Goal: Task Accomplishment & Management: Use online tool/utility

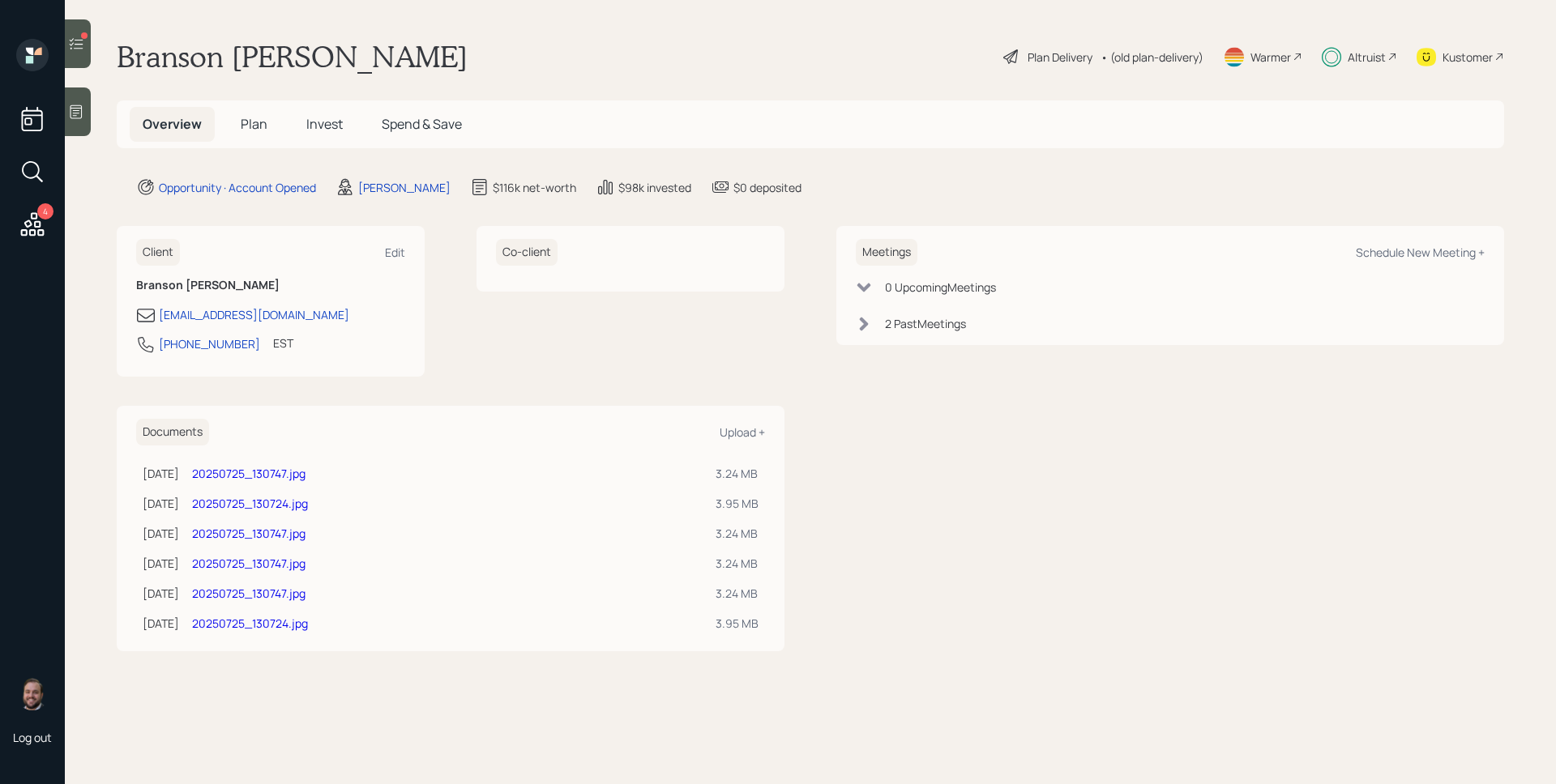
click at [26, 220] on icon at bounding box center [33, 224] width 24 height 24
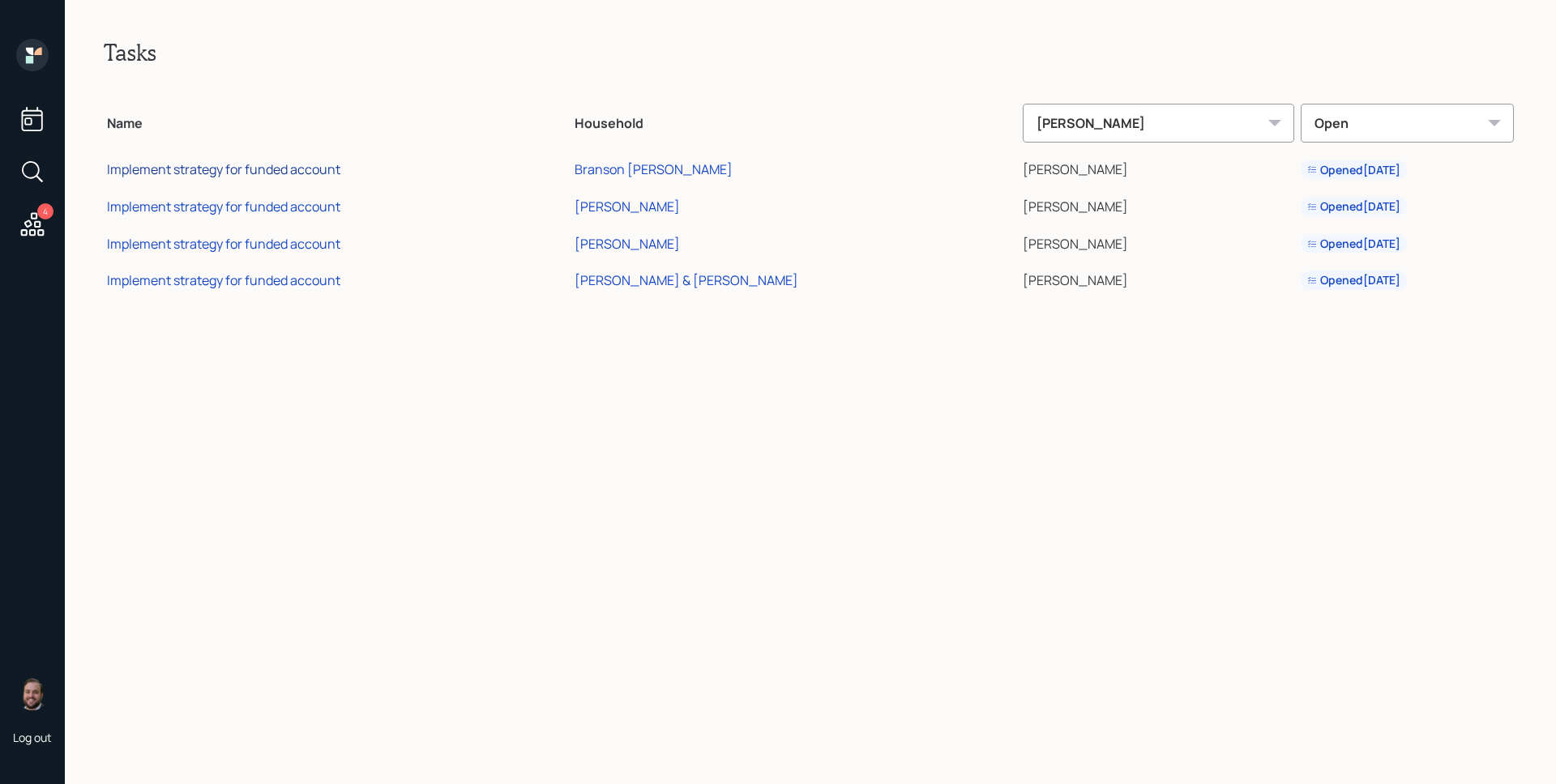
click at [311, 166] on div "Implement strategy for funded account" at bounding box center [224, 169] width 233 height 18
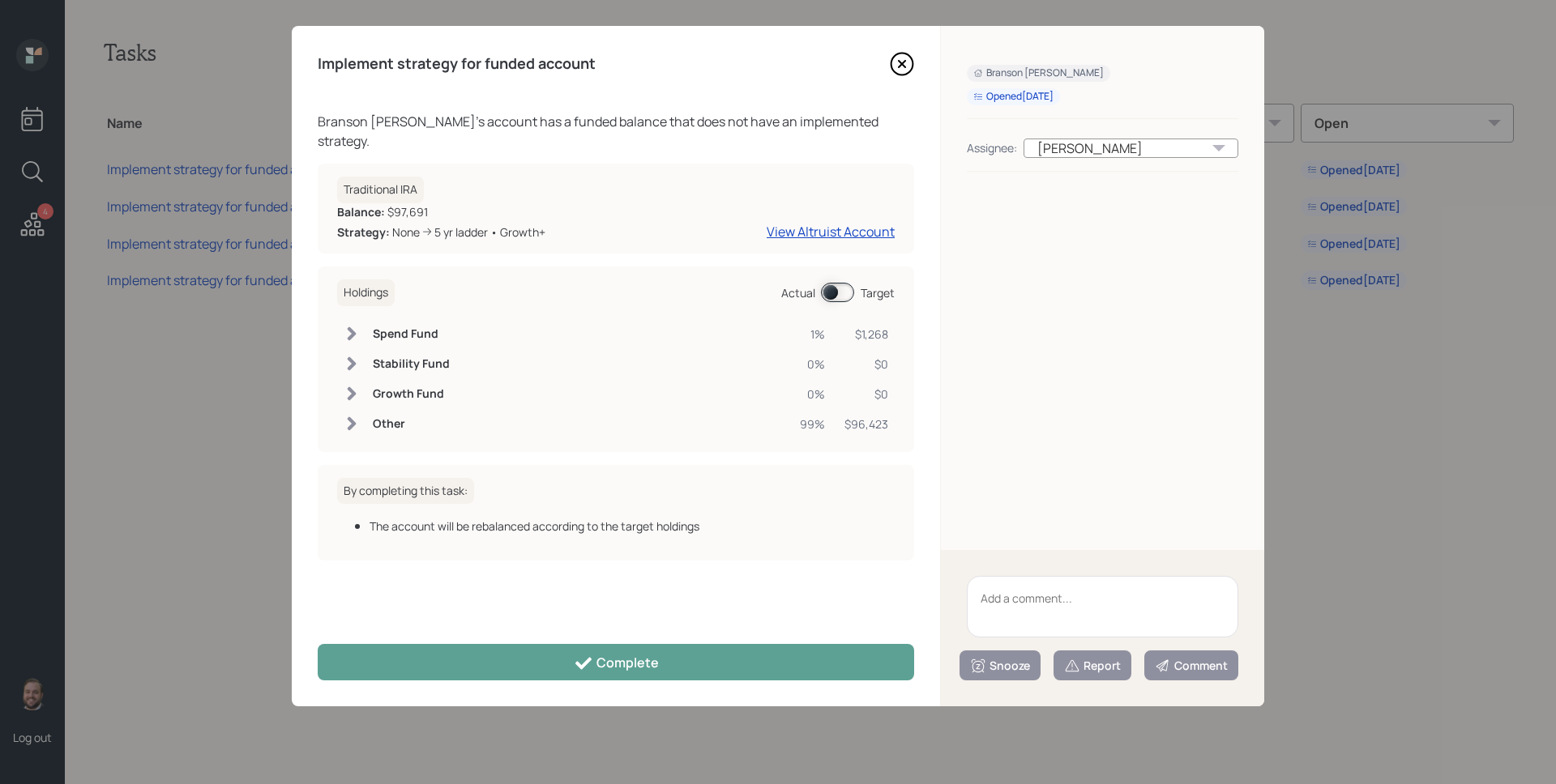
click at [841, 283] on span at bounding box center [837, 292] width 33 height 20
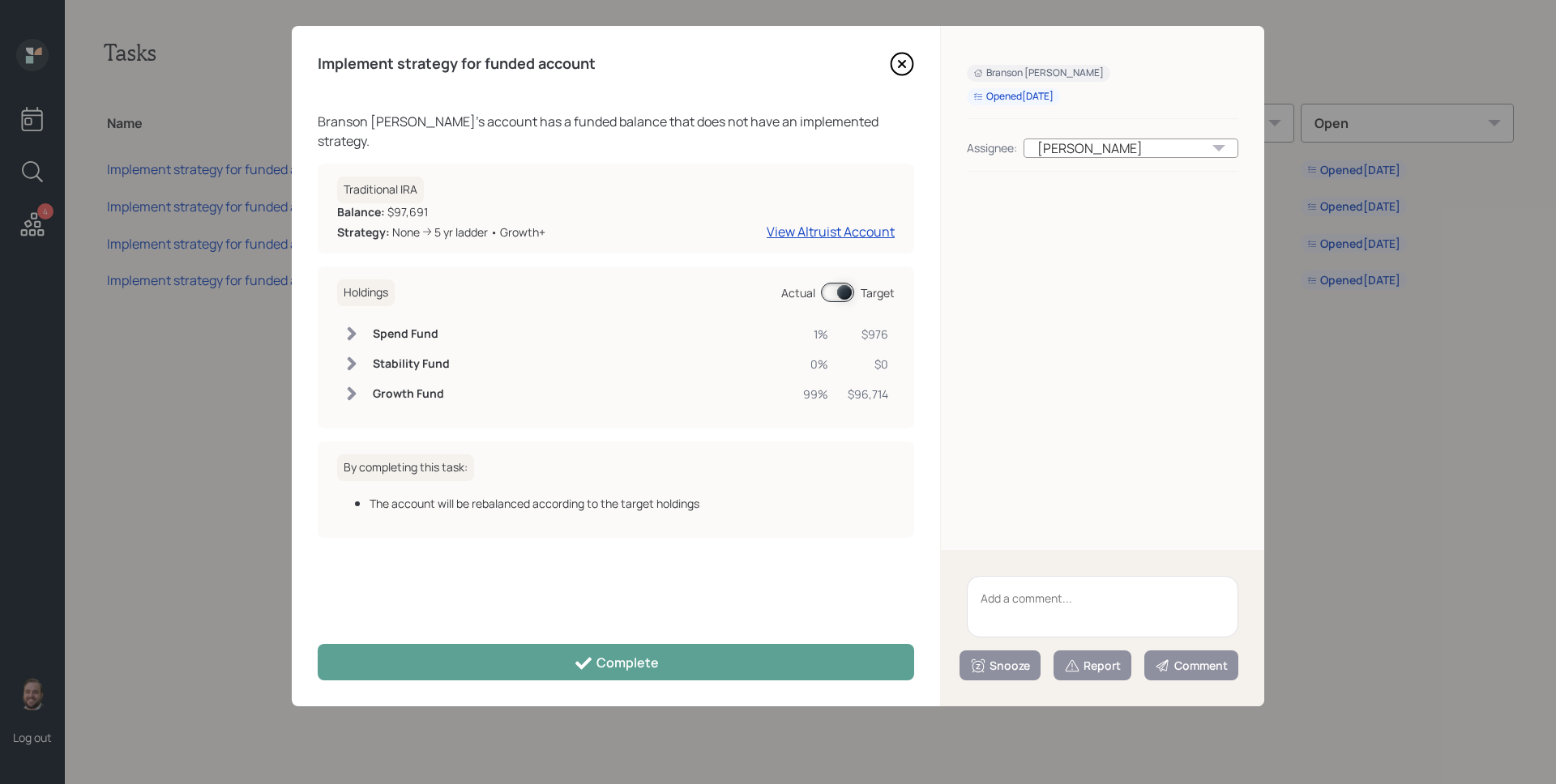
click at [841, 283] on span at bounding box center [837, 292] width 33 height 20
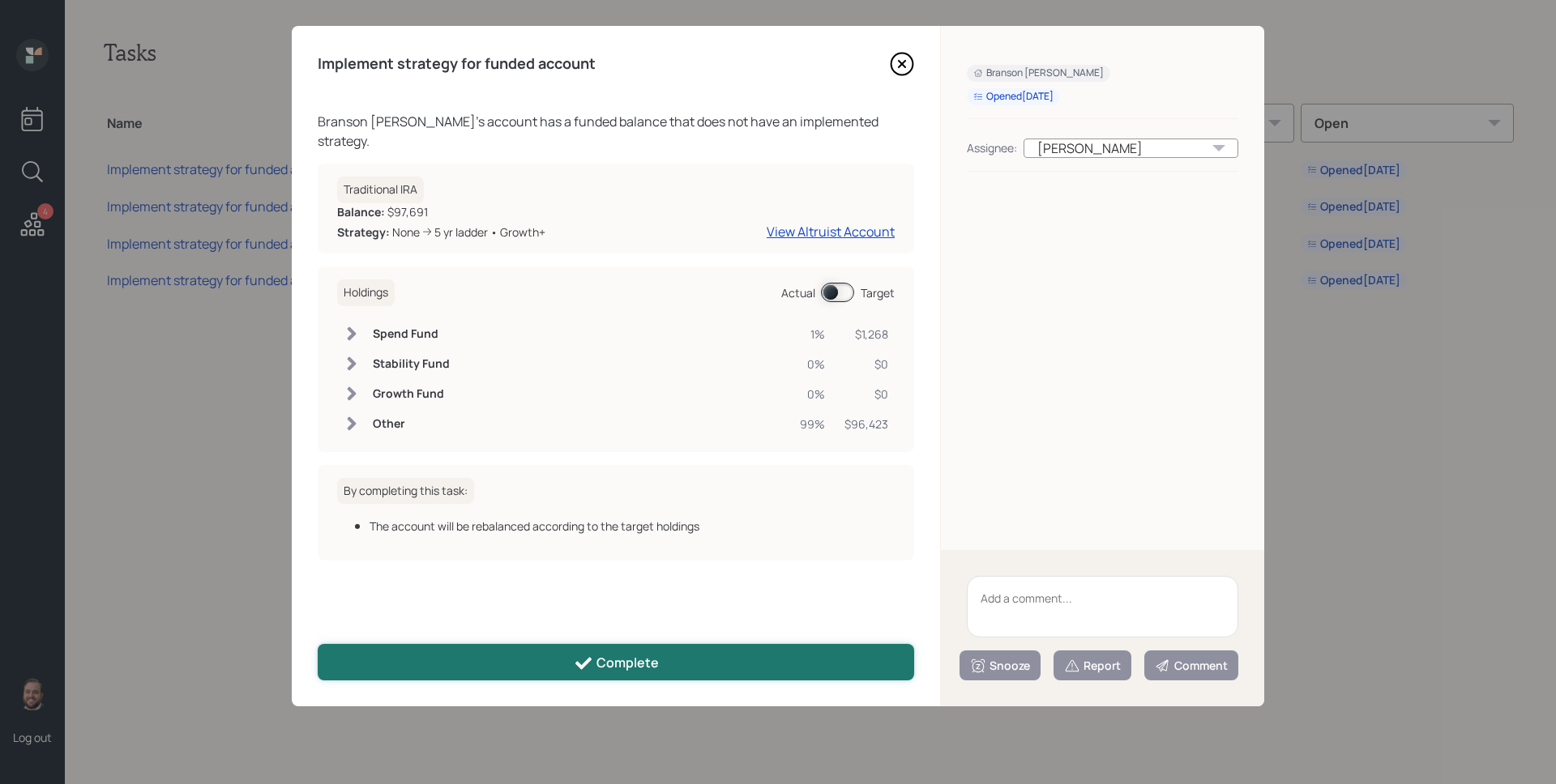
click at [744, 655] on button "Complete" at bounding box center [616, 661] width 596 height 37
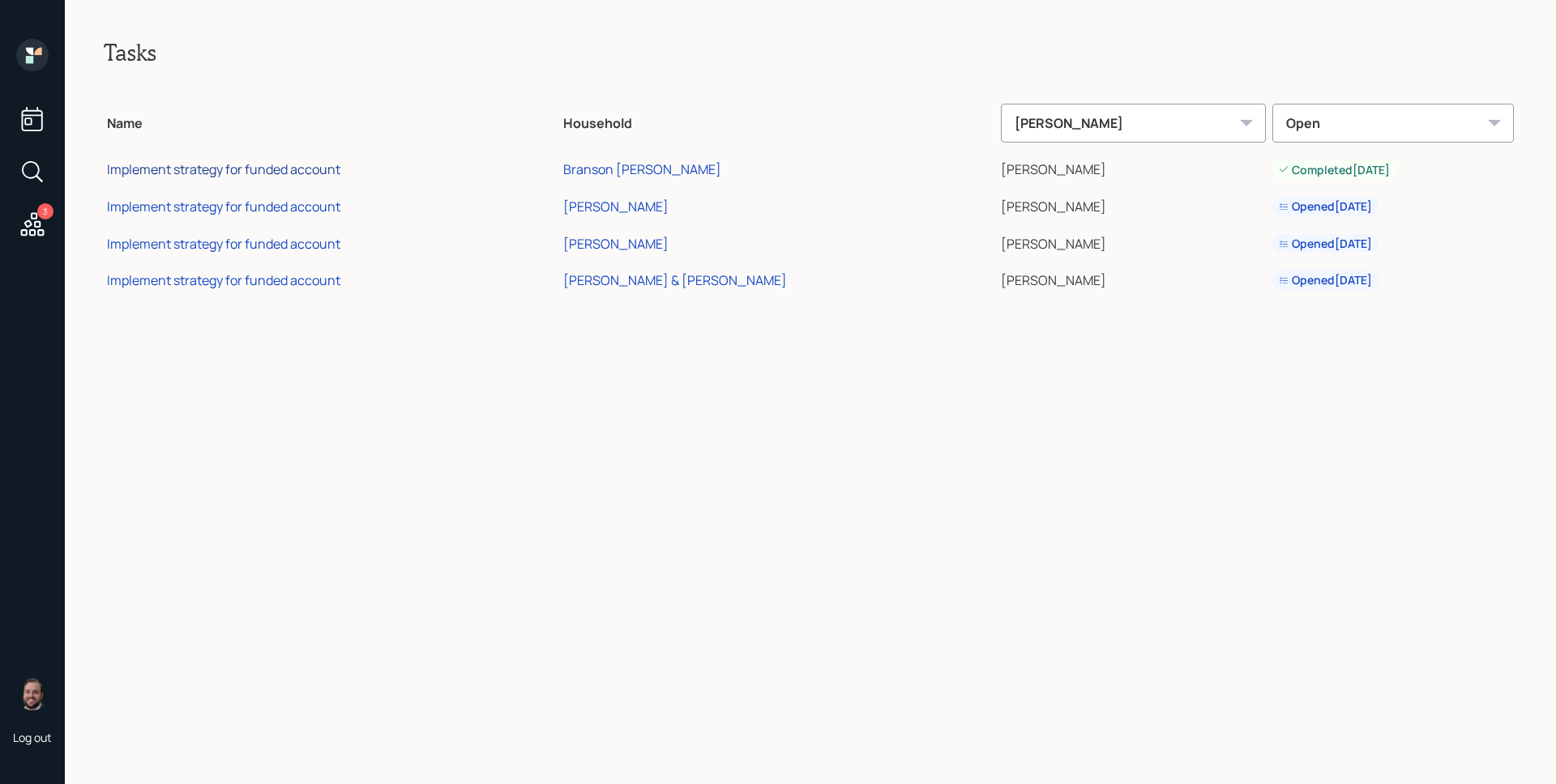
click at [293, 175] on div "Implement strategy for funded account" at bounding box center [224, 169] width 233 height 18
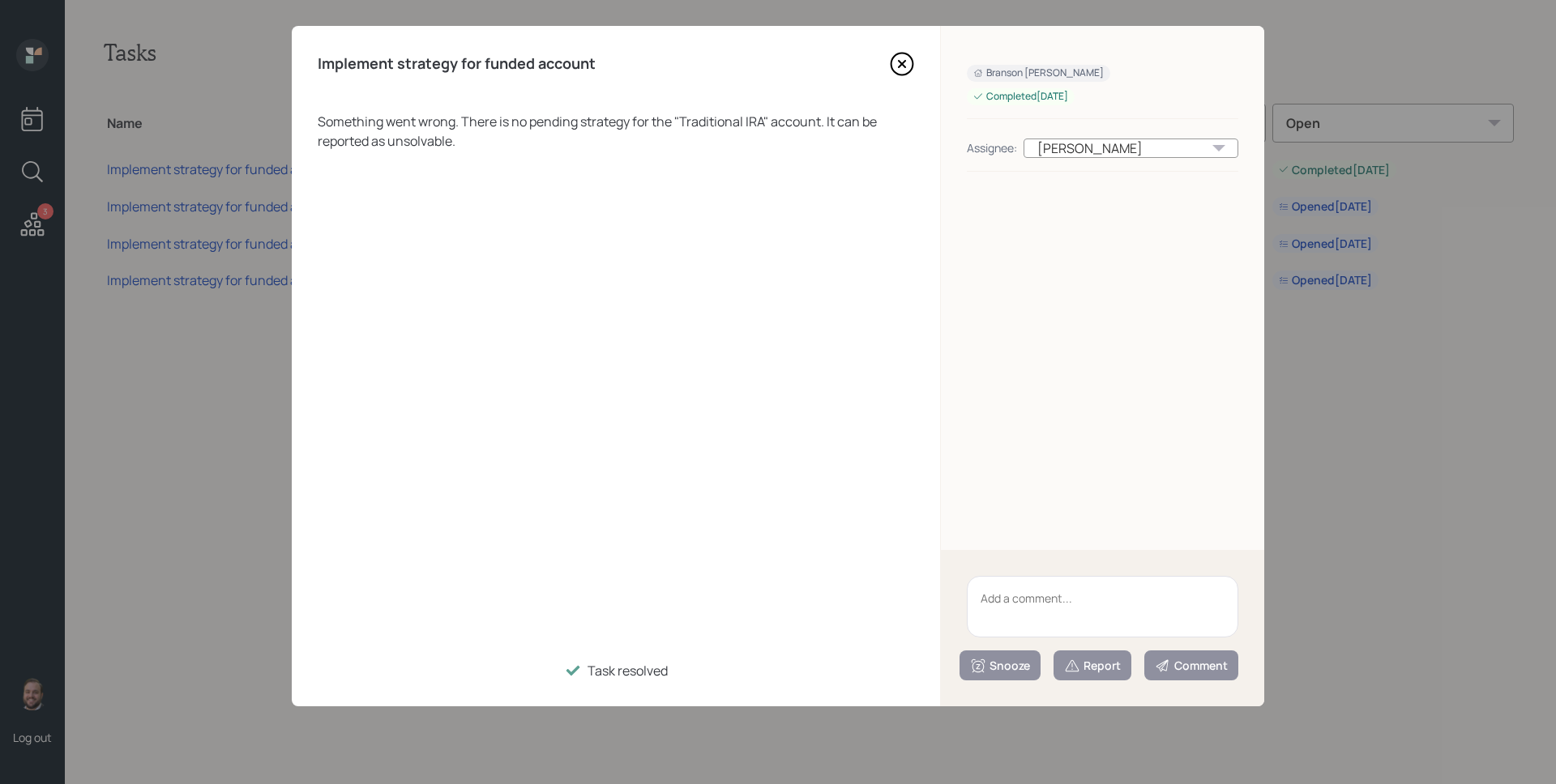
click at [901, 62] on icon at bounding box center [902, 64] width 7 height 7
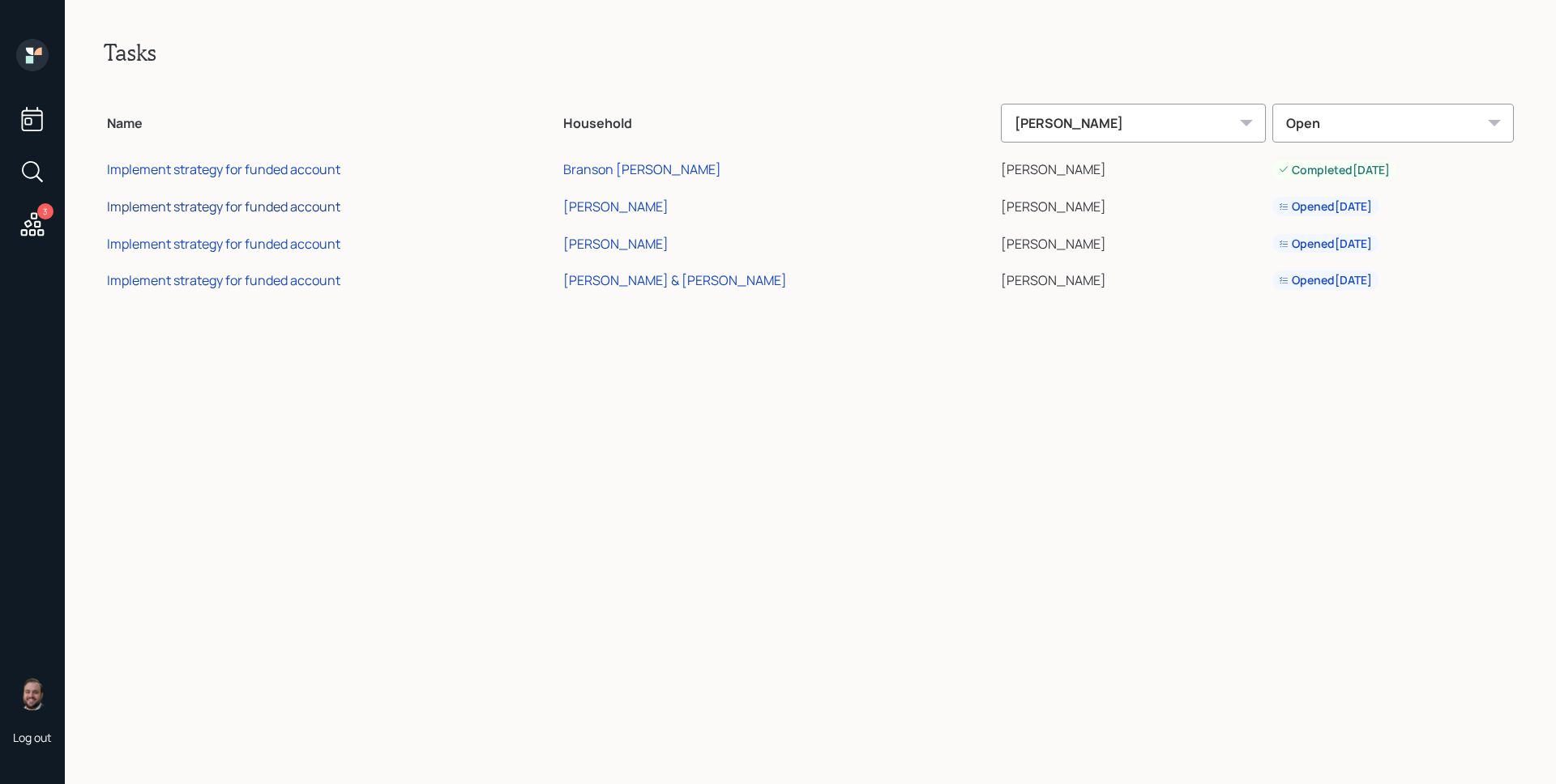
click at [331, 203] on div "Implement strategy for funded account" at bounding box center [224, 206] width 233 height 18
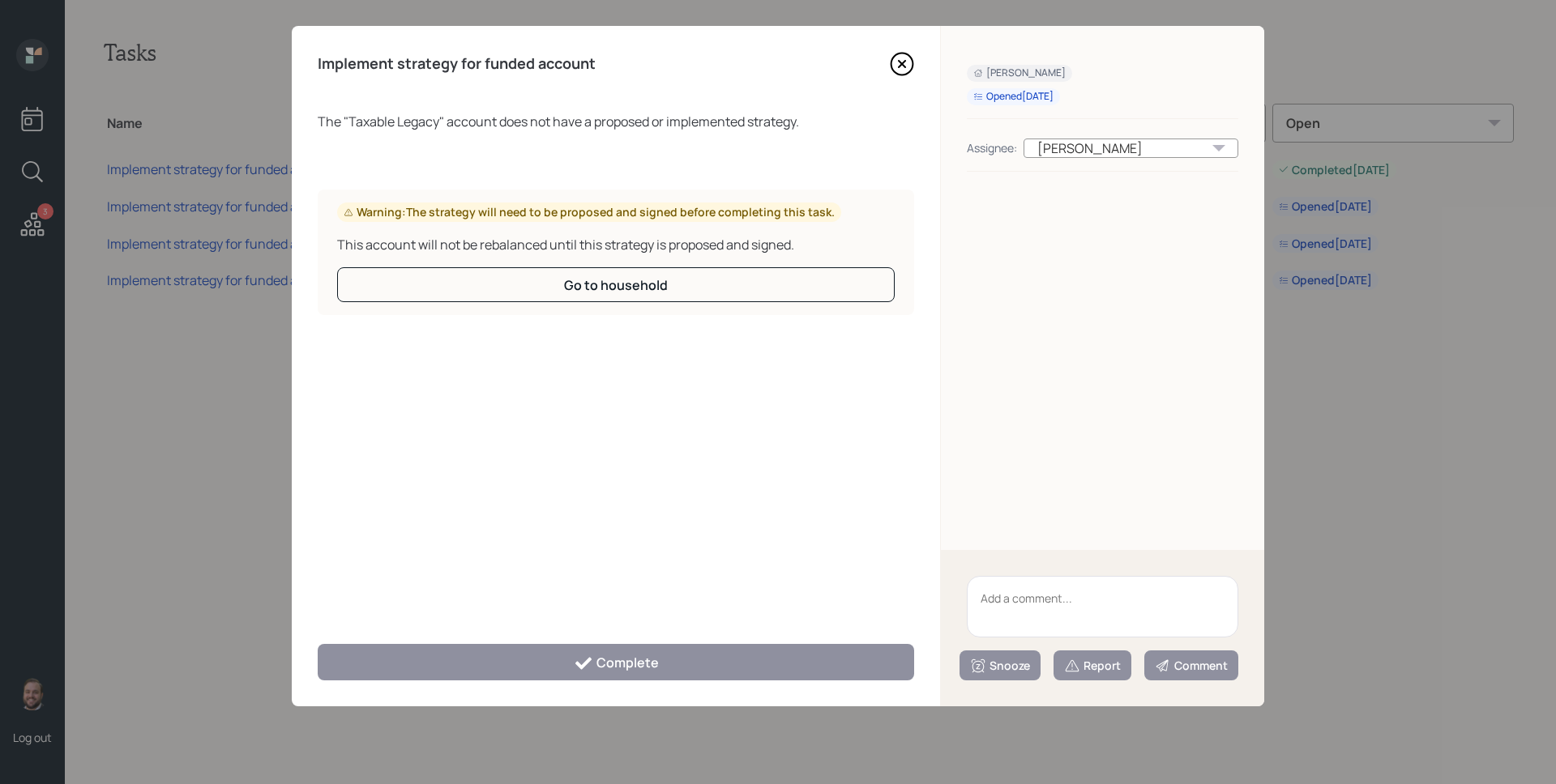
click at [1115, 611] on textarea at bounding box center [1102, 606] width 272 height 61
type textarea "Legacy"
click at [1117, 673] on div "Report" at bounding box center [1092, 666] width 57 height 16
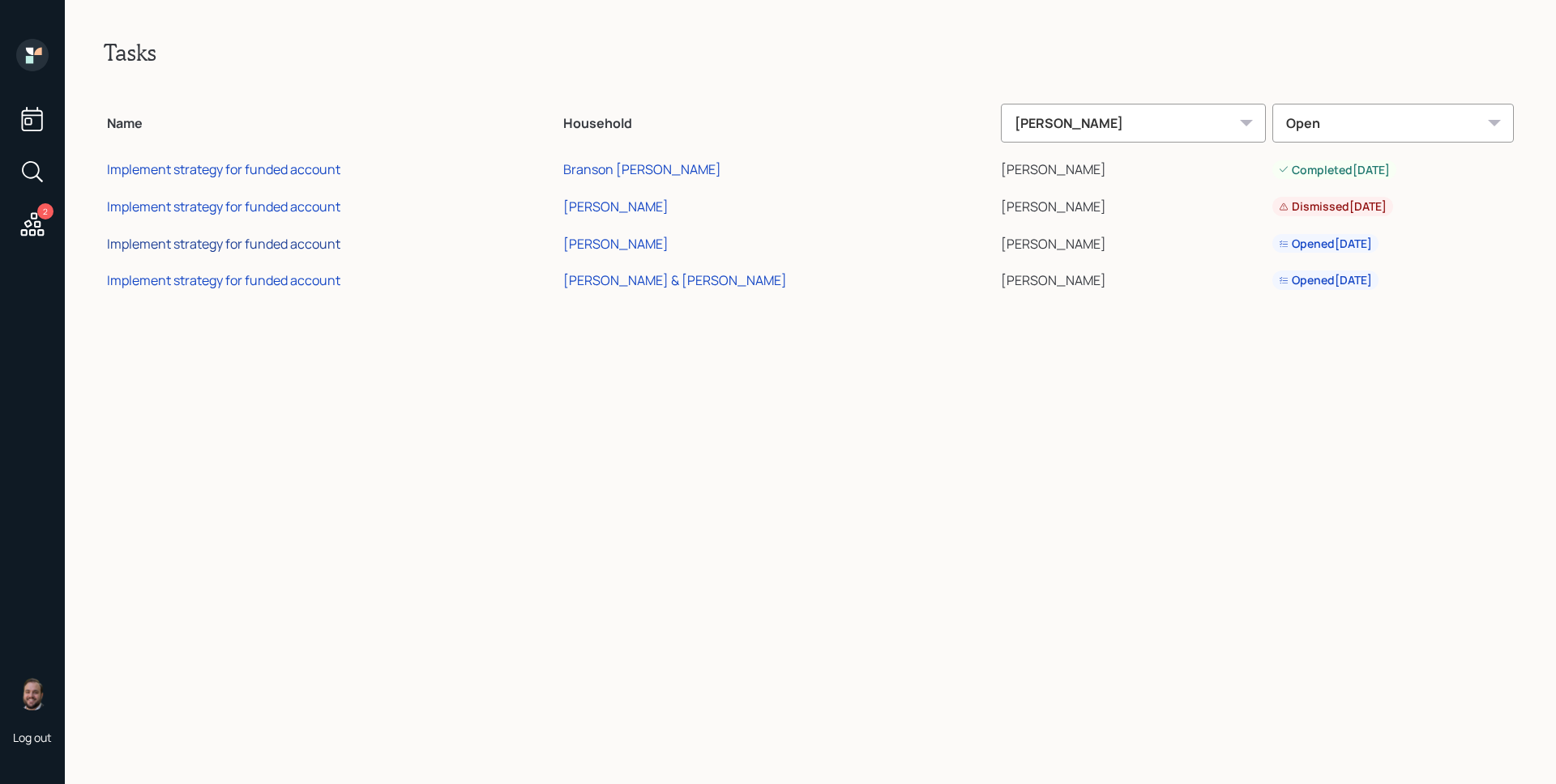
click at [279, 243] on div "Implement strategy for funded account" at bounding box center [224, 243] width 233 height 18
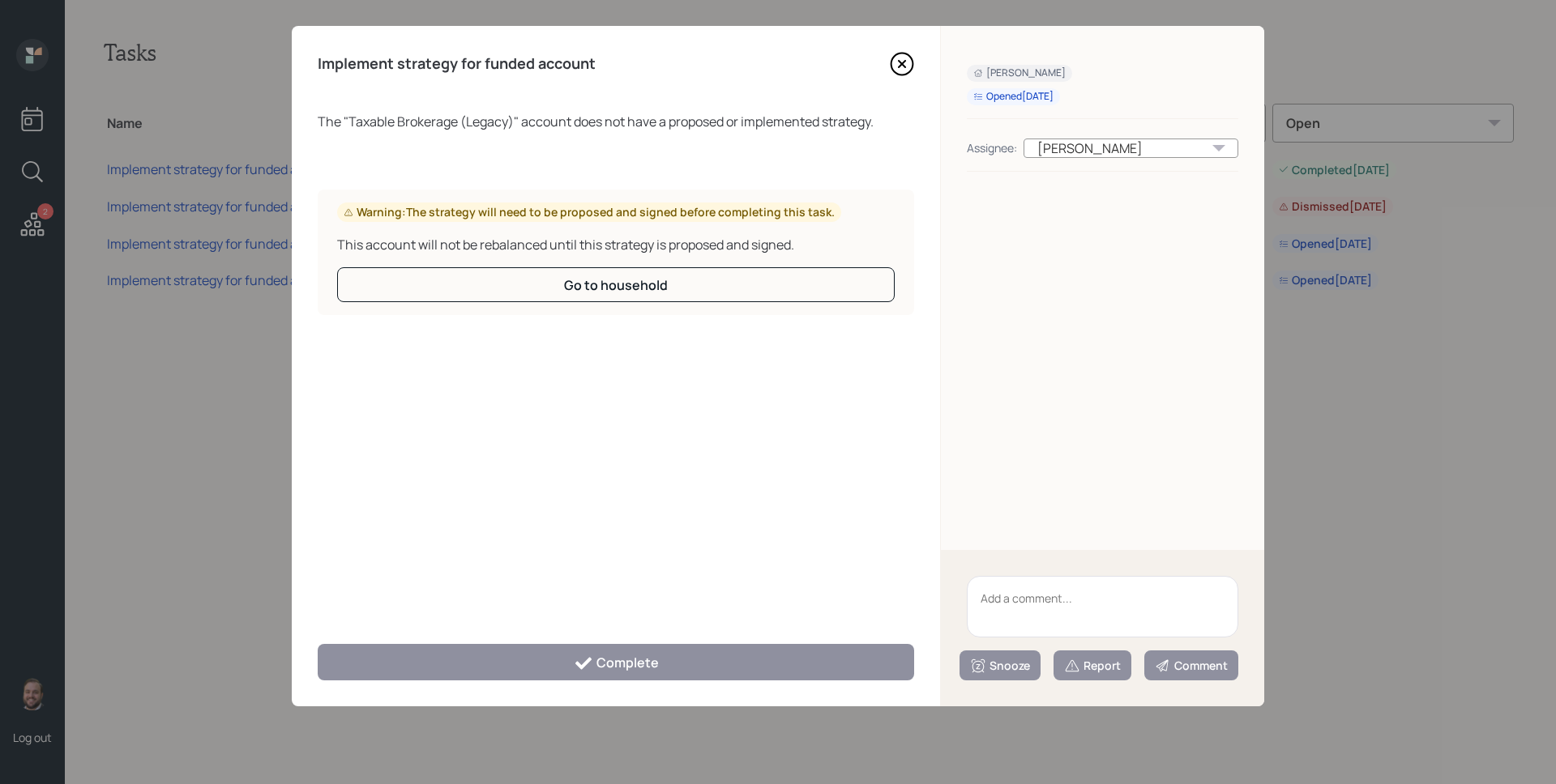
click at [1020, 589] on textarea at bounding box center [1102, 606] width 272 height 61
type textarea "Legacy"
click at [1112, 672] on div "Report" at bounding box center [1092, 666] width 57 height 16
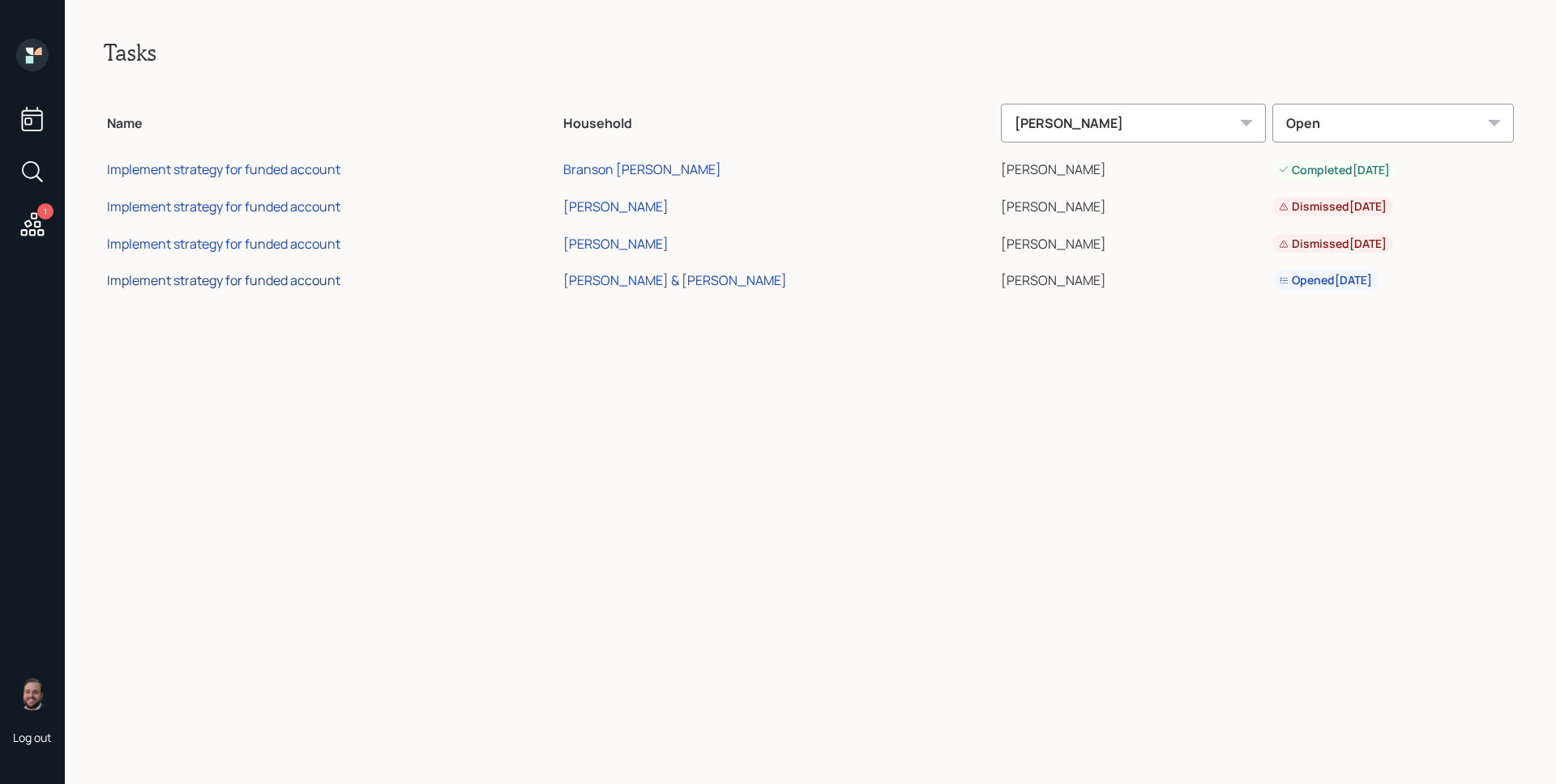
click at [322, 274] on div "Implement strategy for funded account" at bounding box center [224, 280] width 233 height 18
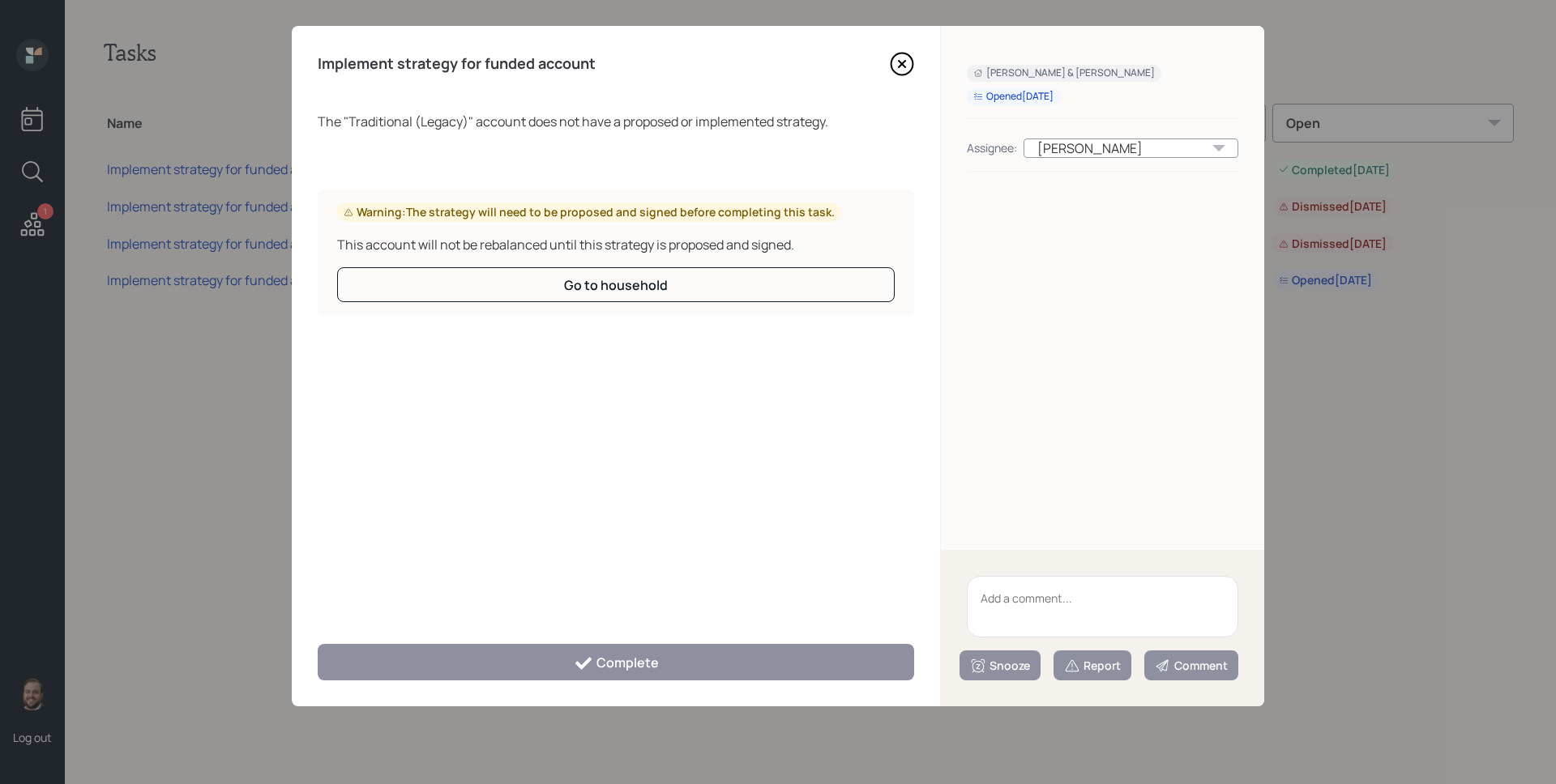
click at [1067, 604] on textarea at bounding box center [1102, 606] width 272 height 61
type textarea "Legacy"
click at [1087, 660] on div "Report" at bounding box center [1092, 666] width 57 height 16
